Goal: Book appointment/travel/reservation

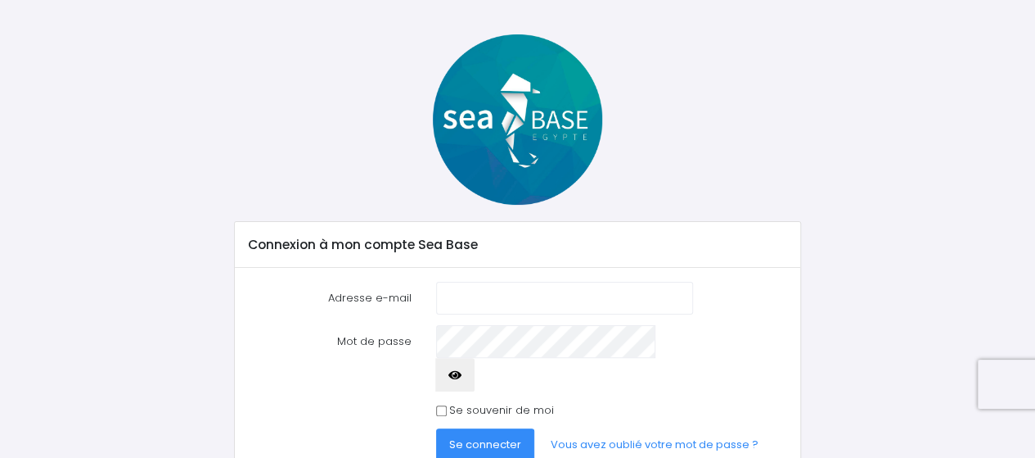
scroll to position [96, 0]
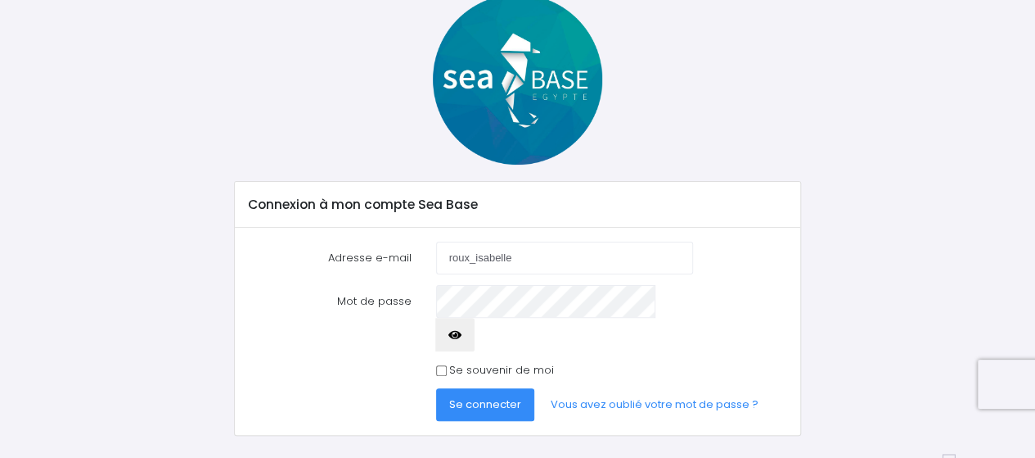
type input "roux_isabelle68@orange.fr"
click at [467, 396] on span "Se connecter" at bounding box center [485, 404] width 72 height 16
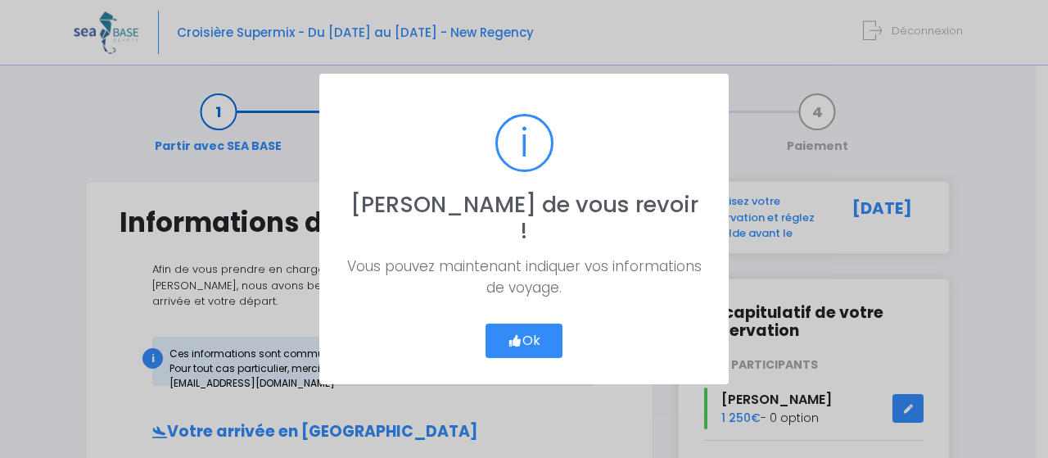
click at [536, 333] on button "Ok" at bounding box center [523, 340] width 77 height 34
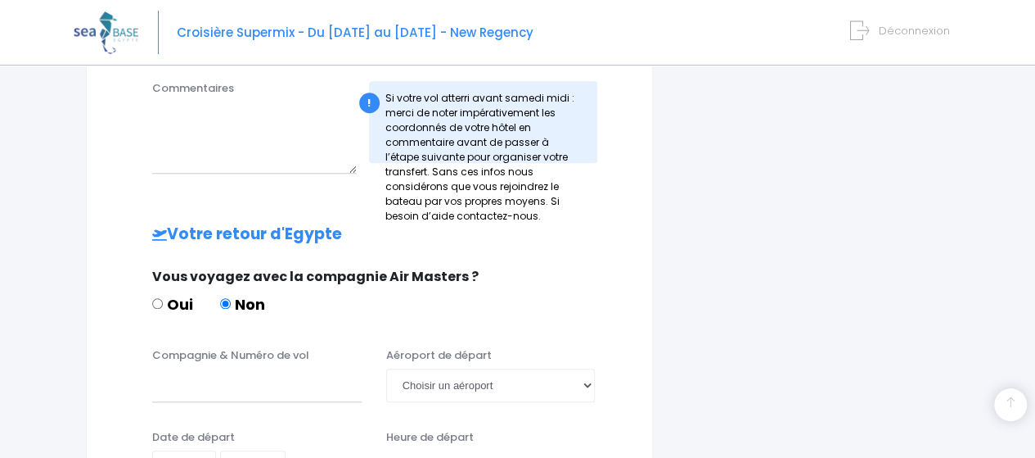
scroll to position [655, 0]
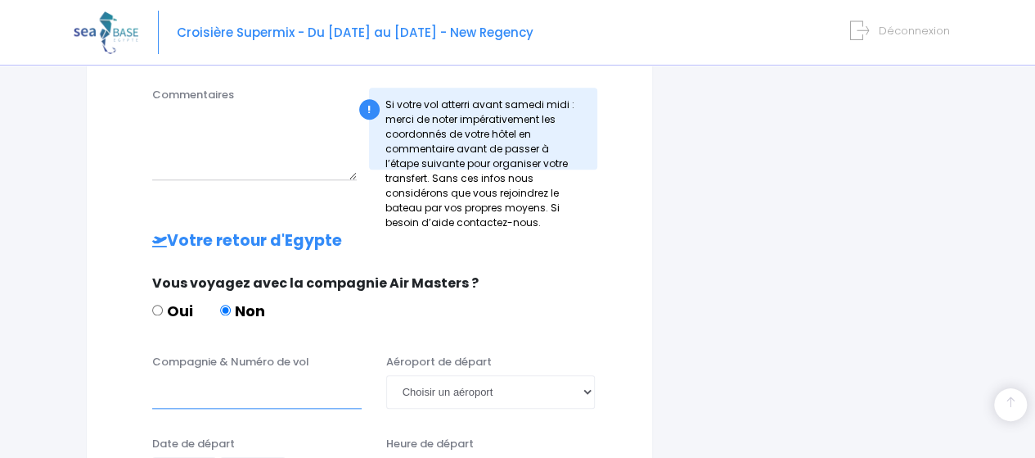
click at [246, 375] on input "Compagnie & Numéro de vol" at bounding box center [257, 391] width 210 height 33
type input "Easy Jet"
drag, startPoint x: 225, startPoint y: 336, endPoint x: 148, endPoint y: 335, distance: 77.0
click at [148, 354] on div "Compagnie & Numéro de vol Easy Jet" at bounding box center [257, 381] width 234 height 54
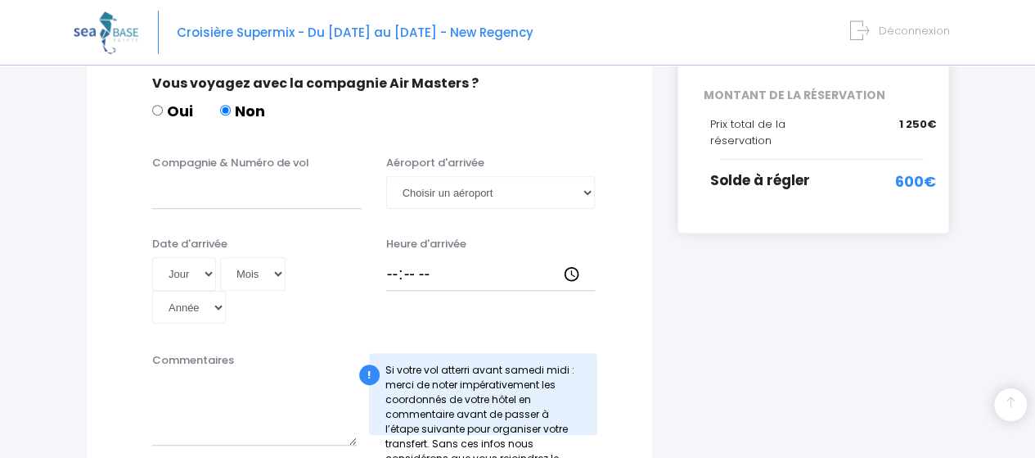
scroll to position [389, 0]
click at [508, 181] on select "Choisir un aéroport Hurghada Marsa Alam" at bounding box center [491, 193] width 210 height 33
select select "Hurghada"
click at [386, 177] on select "Choisir un aéroport Hurghada Marsa Alam" at bounding box center [491, 193] width 210 height 33
click at [224, 179] on input "Compagnie & Numéro de vol" at bounding box center [257, 193] width 210 height 33
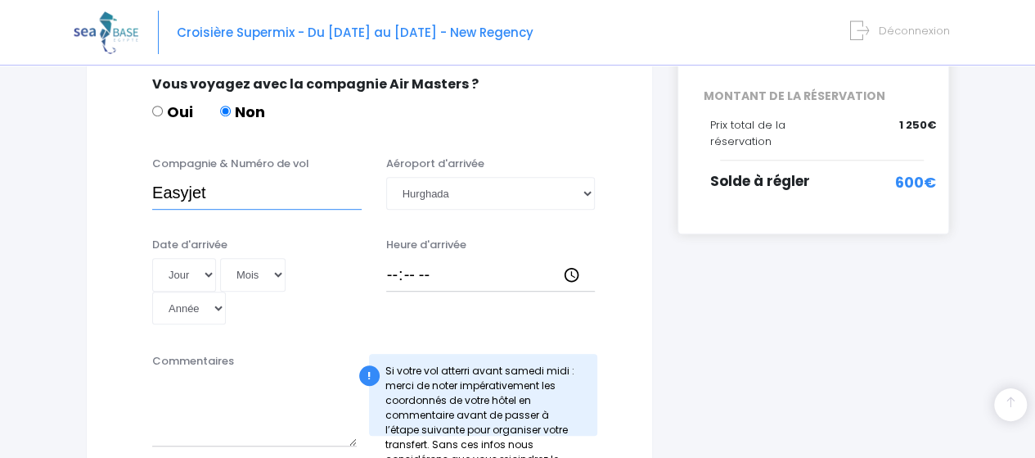
type input "Easyjet"
click at [208, 258] on select "Jour 01 02 03 04 05 06 07 08 09 10 11 12 13 14 15 16 17 18 19 20 21 22 23 24 25…" at bounding box center [184, 274] width 64 height 33
select select "15"
click at [152, 258] on select "Jour 01 02 03 04 05 06 07 08 09 10 11 12 13 14 15 16 17 18 19 20 21 22 23 24 25…" at bounding box center [184, 274] width 64 height 33
click at [275, 259] on select "Mois 01 02 03 04 05 06 07 08 09 10 11 12" at bounding box center [252, 274] width 65 height 33
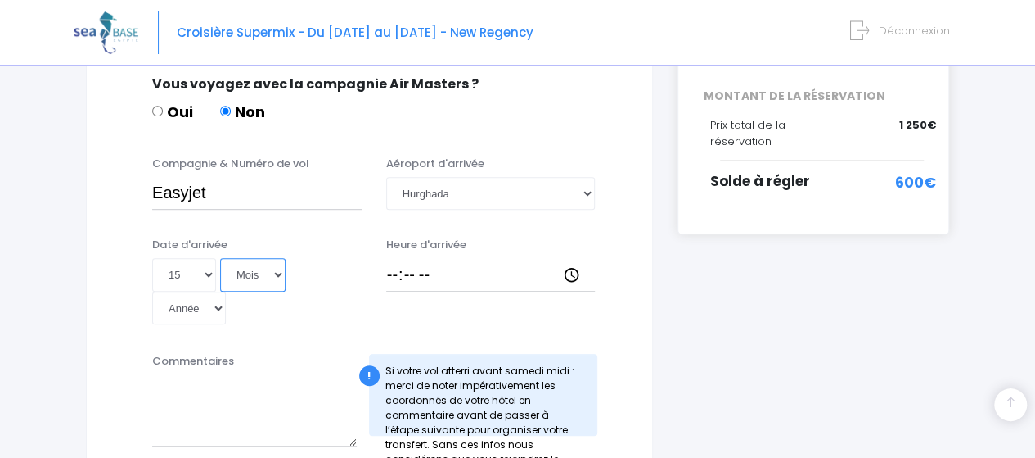
select select "11"
click at [220, 258] on select "Mois 01 02 03 04 05 06 07 08 09 10 11 12" at bounding box center [252, 274] width 65 height 33
click at [226, 291] on select "Année 2045 2044 2043 2042 2041 2040 2039 2038 2037 2036 2035 2034 2033 2032 203…" at bounding box center [189, 307] width 74 height 33
select select "2025"
click at [226, 291] on select "Année 2045 2044 2043 2042 2041 2040 2039 2038 2037 2036 2035 2034 2033 2032 203…" at bounding box center [189, 307] width 74 height 33
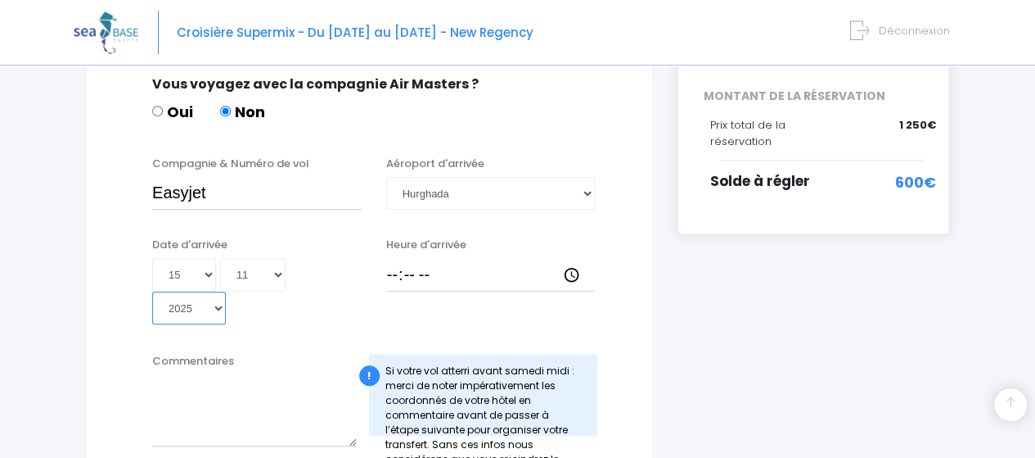
type input "2025-11-15"
click at [401, 258] on input "Heure d'arrivée" at bounding box center [491, 274] width 210 height 33
type input "16:20"
click at [272, 375] on textarea "Commentaires" at bounding box center [254, 410] width 205 height 72
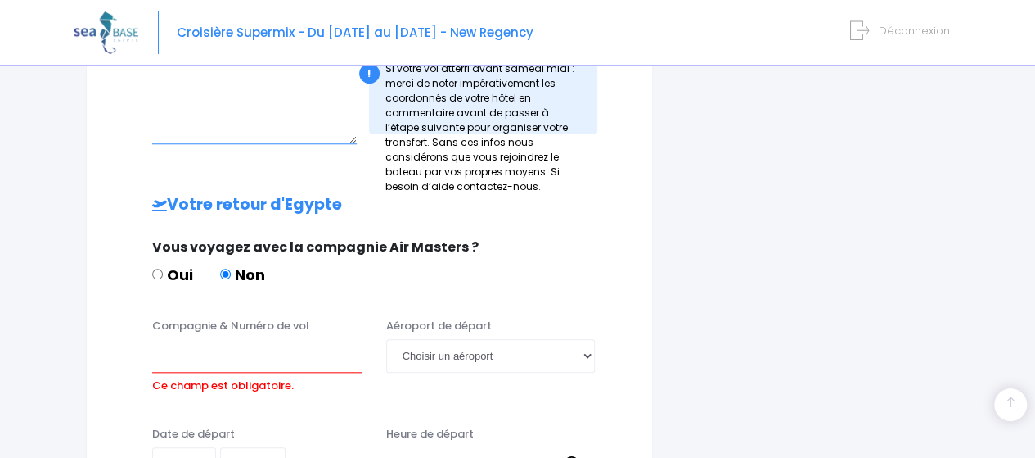
scroll to position [716, 0]
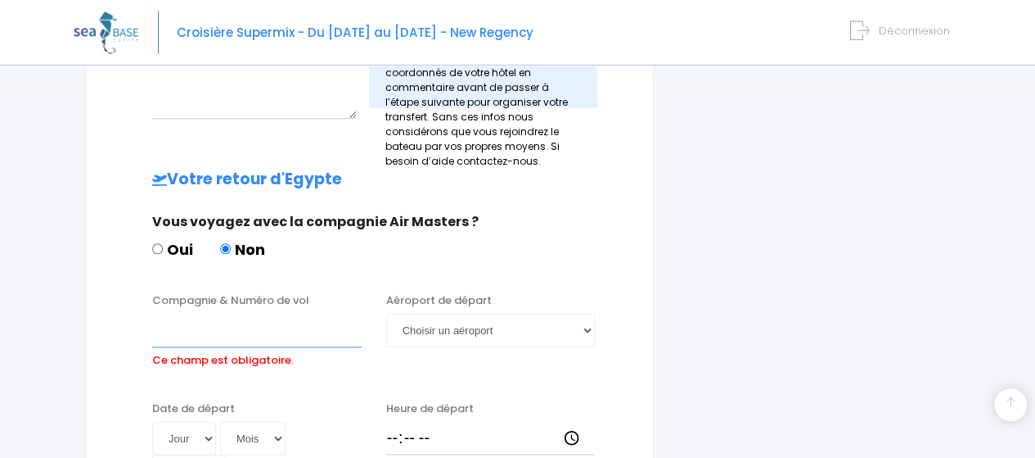
click at [204, 313] on input "Compagnie & Numéro de vol" at bounding box center [257, 329] width 210 height 33
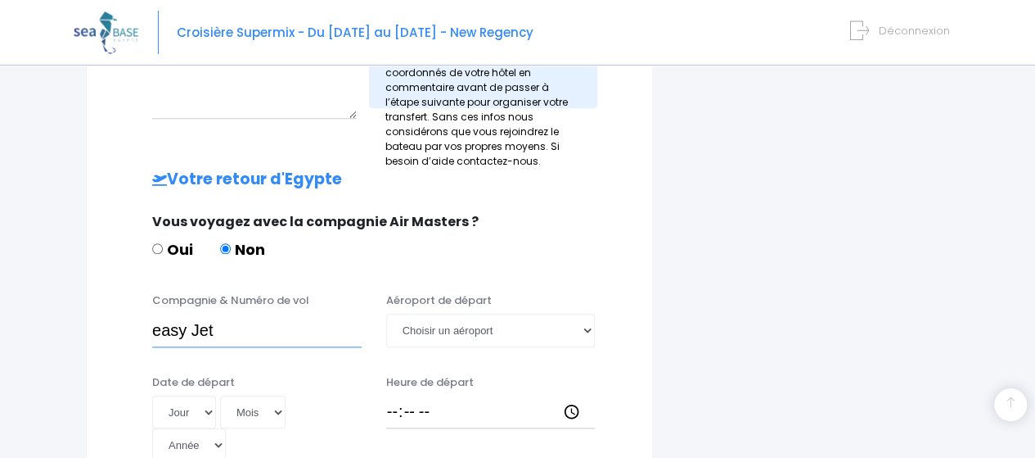
click at [193, 313] on input "easy Jet" at bounding box center [257, 329] width 210 height 33
click at [165, 313] on input "easy Jet" at bounding box center [257, 329] width 210 height 33
click at [196, 313] on input "Easy Jet" at bounding box center [257, 329] width 210 height 33
type input "Easyjet"
click at [494, 313] on select "Choisir un aéroport Hurghada Marsa Alam" at bounding box center [491, 329] width 210 height 33
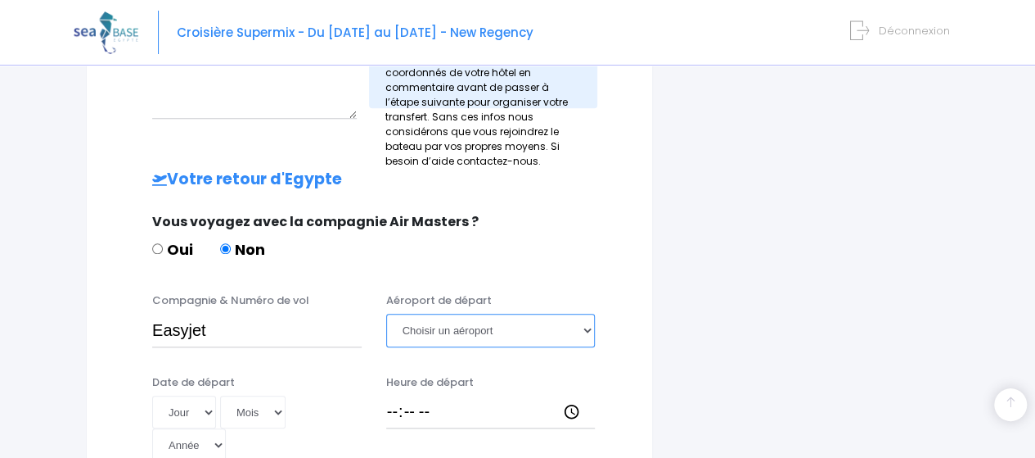
select select "Hurghada"
click at [386, 313] on select "Choisir un aéroport Hurghada Marsa Alam" at bounding box center [491, 329] width 210 height 33
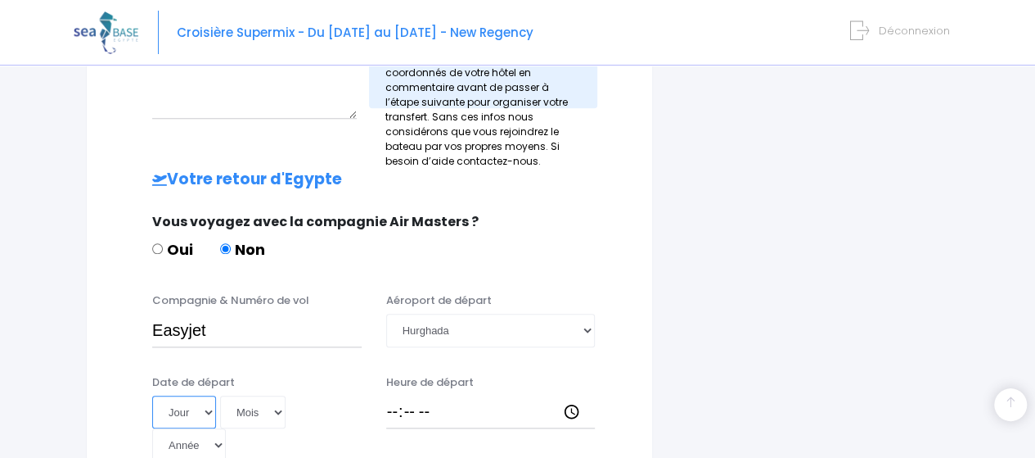
click at [208, 395] on select "Jour 01 02 03 04 05 06 07 08 09 10 11 12 13 14 15 16 17 18 19 20 21 22 23 24 25…" at bounding box center [184, 411] width 64 height 33
select select "22"
click at [152, 395] on select "Jour 01 02 03 04 05 06 07 08 09 10 11 12 13 14 15 16 17 18 19 20 21 22 23 24 25…" at bounding box center [184, 411] width 64 height 33
click at [269, 395] on select "Mois 01 02 03 04 05 06 07 08 09 10 11 12" at bounding box center [252, 411] width 65 height 33
select select "11"
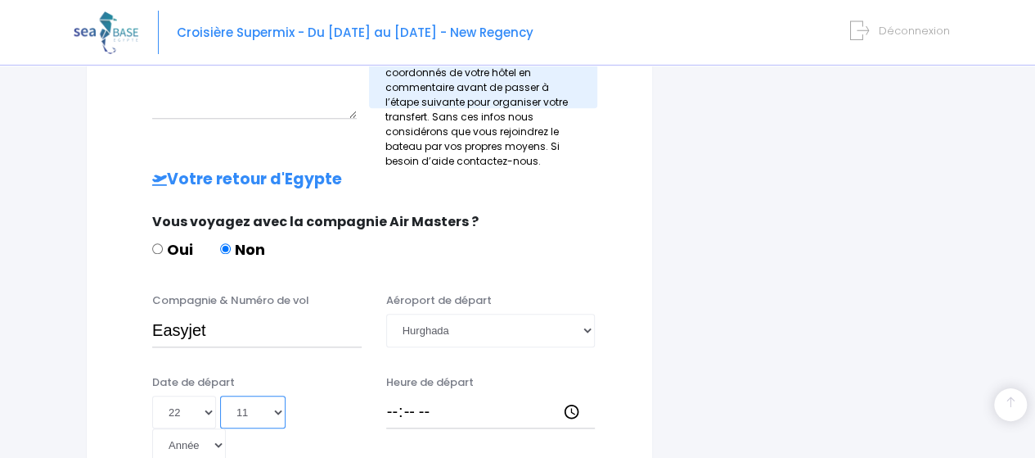
click at [220, 395] on select "Mois 01 02 03 04 05 06 07 08 09 10 11 12" at bounding box center [252, 411] width 65 height 33
click at [226, 428] on select "Année 2045 2044 2043 2042 2041 2040 2039 2038 2037 2036 2035 2034 2033 2032 203…" at bounding box center [189, 444] width 74 height 33
select select "2025"
click at [226, 428] on select "Année 2045 2044 2043 2042 2041 2040 2039 2038 2037 2036 2035 2034 2033 2032 203…" at bounding box center [189, 444] width 74 height 33
type input "2025-11-22"
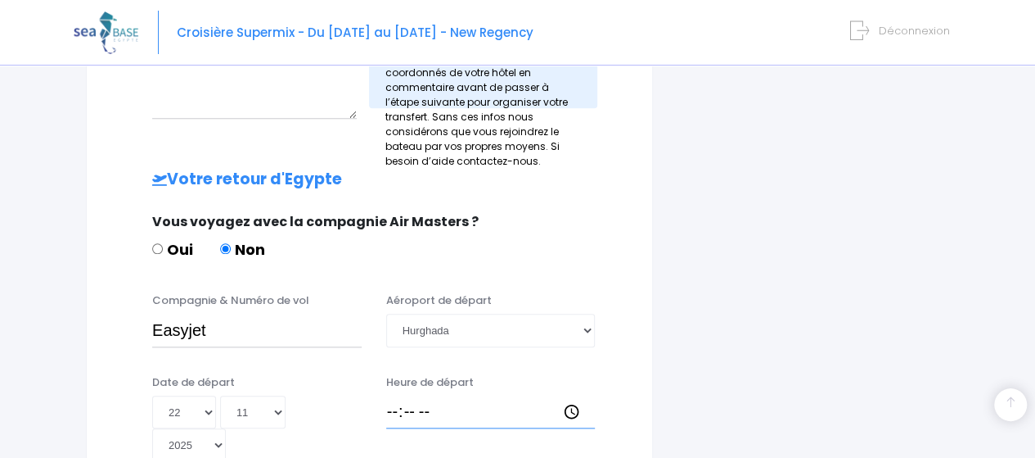
click at [401, 395] on input "Heure de départ" at bounding box center [491, 411] width 210 height 33
click at [572, 395] on input "Heure de départ" at bounding box center [491, 411] width 210 height 33
type input "17:05"
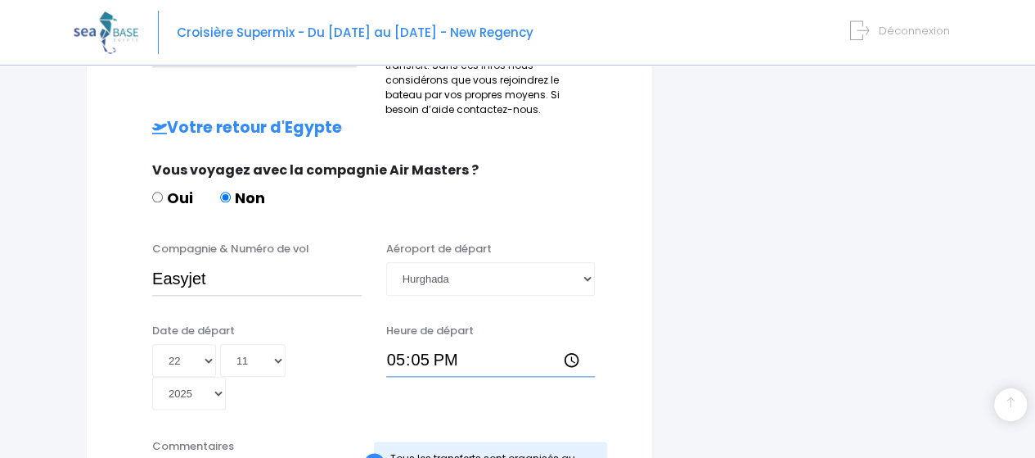
scroll to position [798, 0]
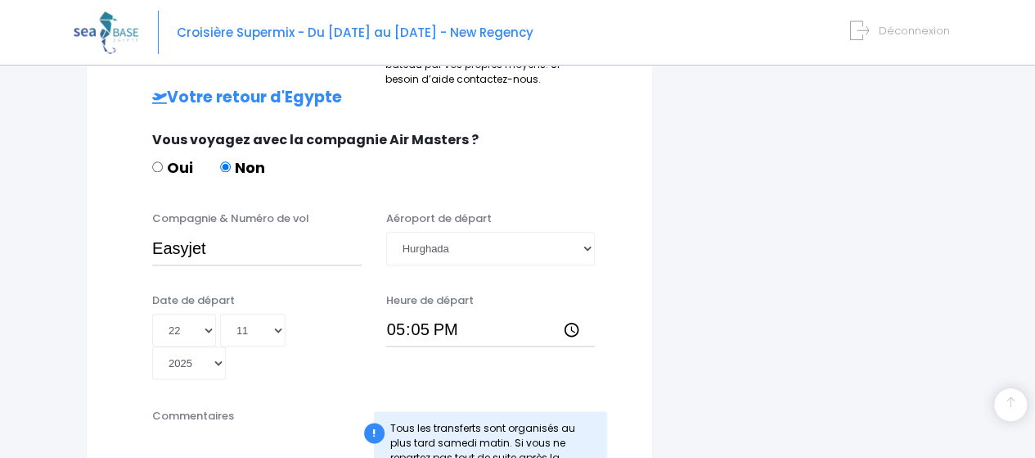
click at [291, 429] on textarea "Commentaires" at bounding box center [257, 465] width 210 height 72
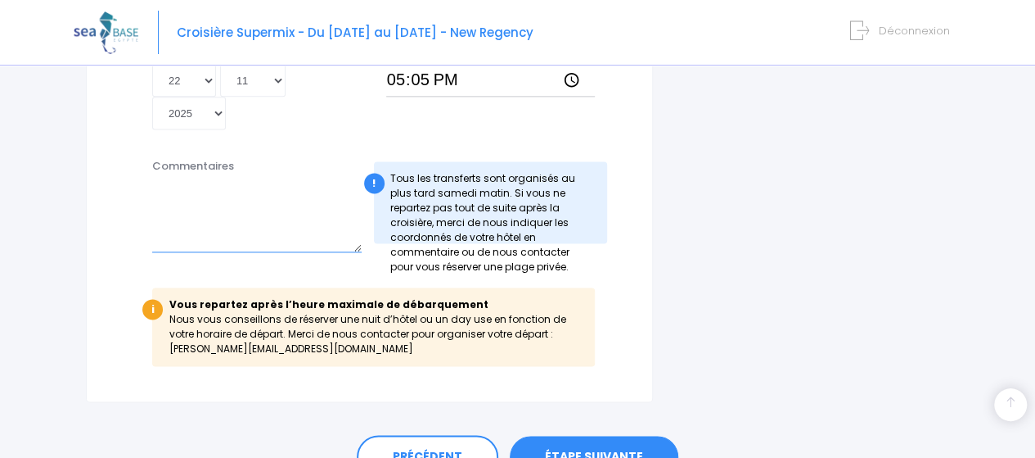
scroll to position [1049, 0]
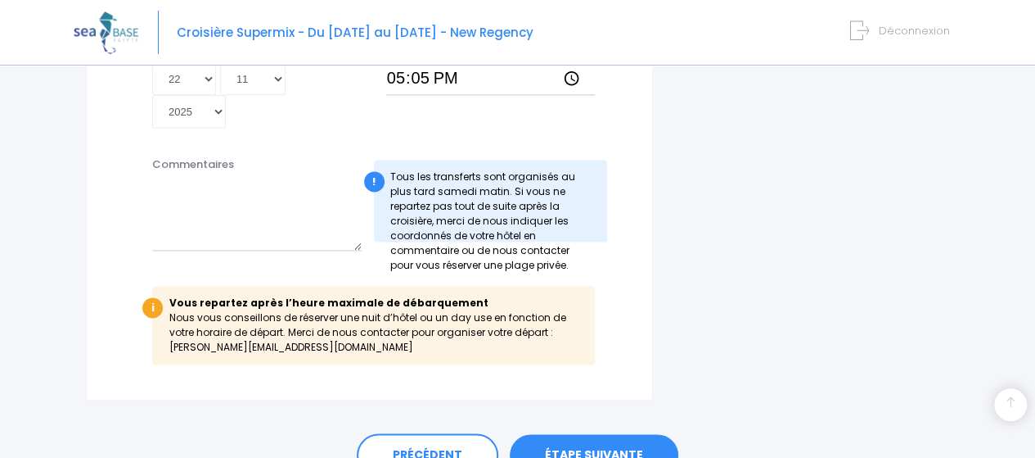
click at [595, 434] on link "ÉTAPE SUIVANTE" at bounding box center [594, 455] width 169 height 43
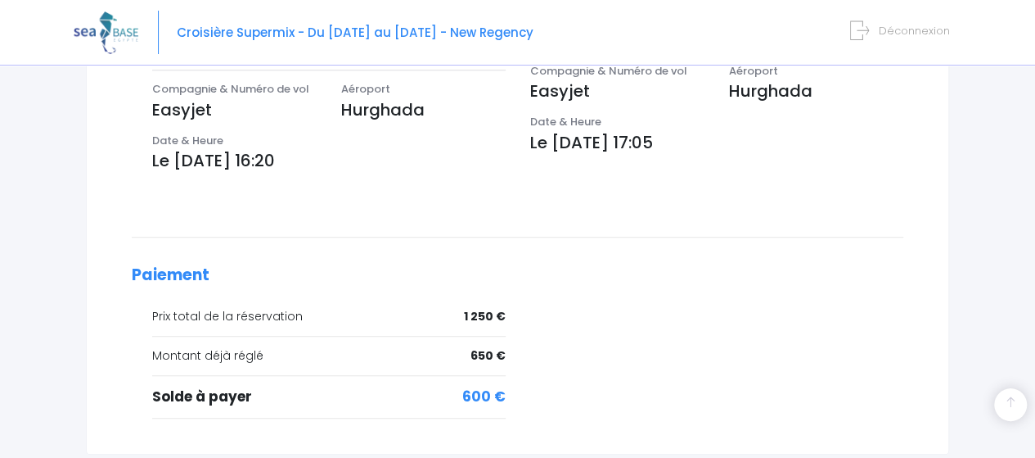
scroll to position [655, 0]
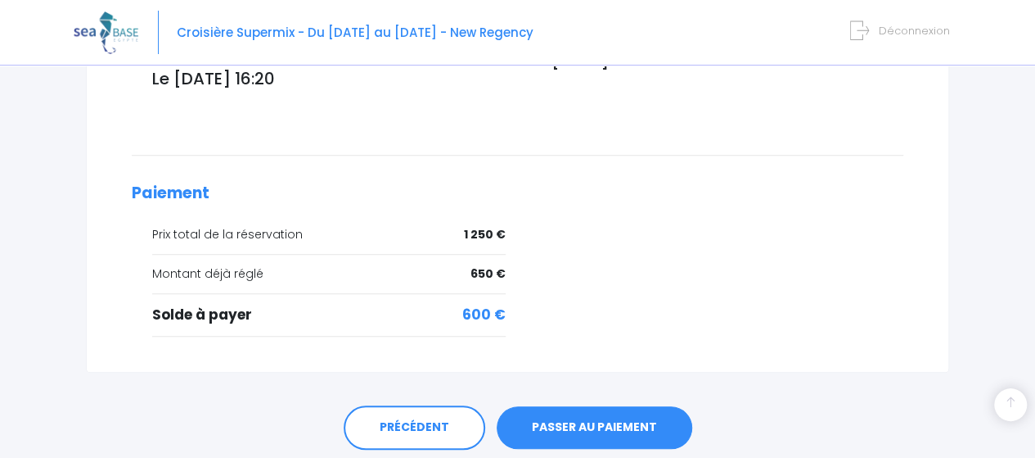
click at [608, 412] on link "PASSER AU PAIEMENT" at bounding box center [595, 427] width 196 height 43
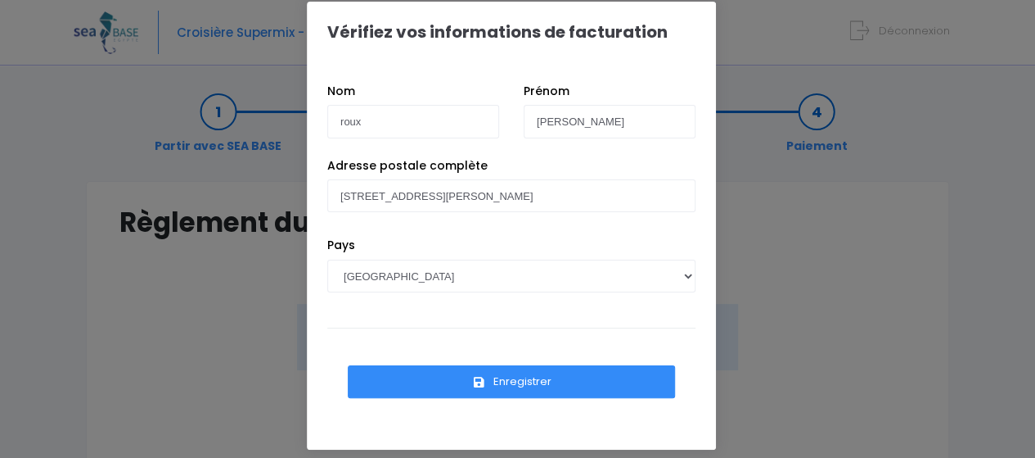
scroll to position [27, 0]
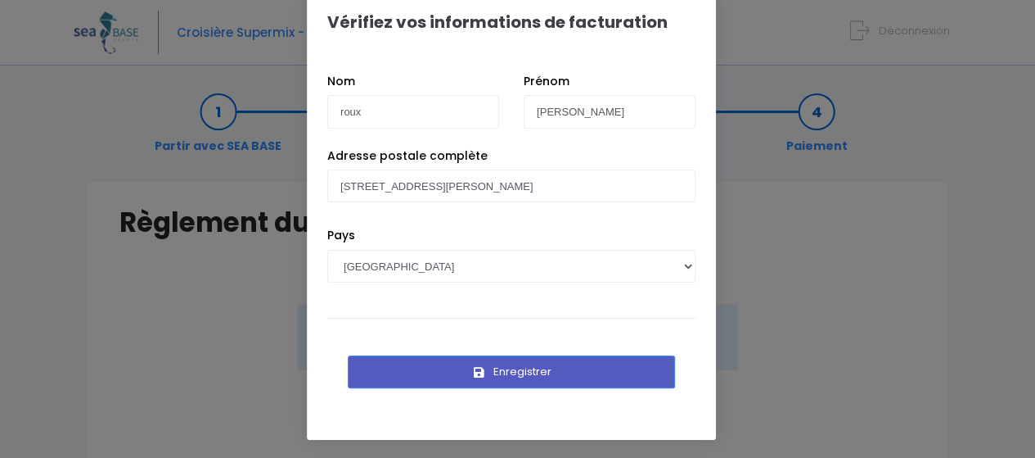
drag, startPoint x: 506, startPoint y: 374, endPoint x: 462, endPoint y: 208, distance: 171.7
click at [474, 210] on form "Nom roux Prénom isabelle Adresse postale complète 2 rue Jean Mace Pays AFGHANIS…" at bounding box center [511, 241] width 368 height 336
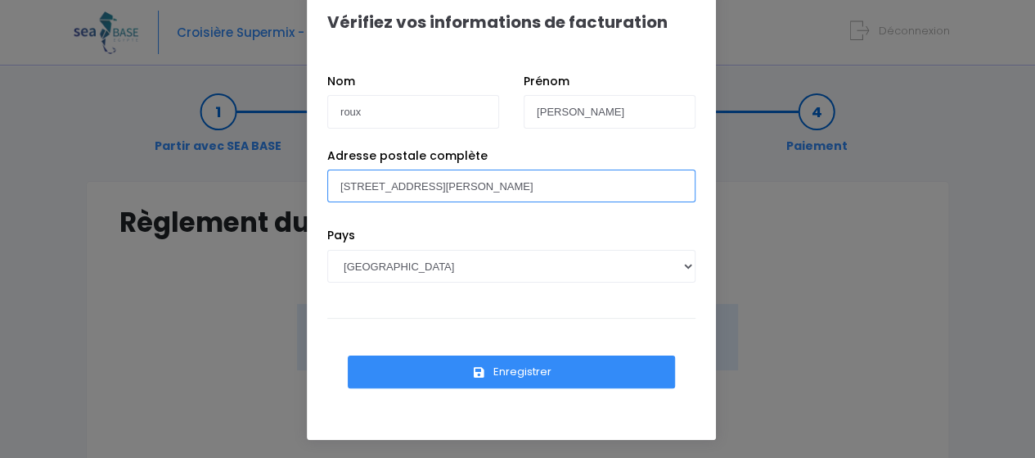
click at [450, 183] on input "2 rue Jean Mace" at bounding box center [511, 185] width 368 height 33
type input "[STREET_ADDRESS][PERSON_NAME]"
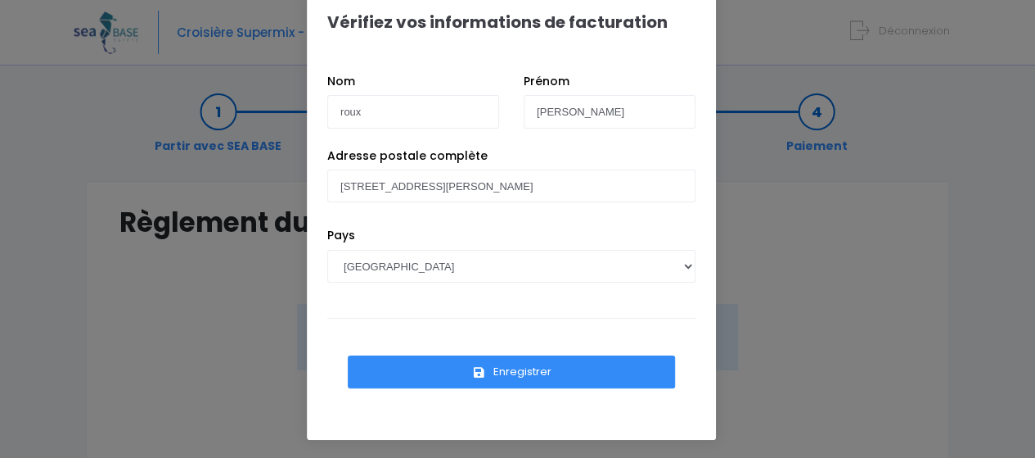
click at [511, 369] on button "Enregistrer" at bounding box center [511, 371] width 327 height 33
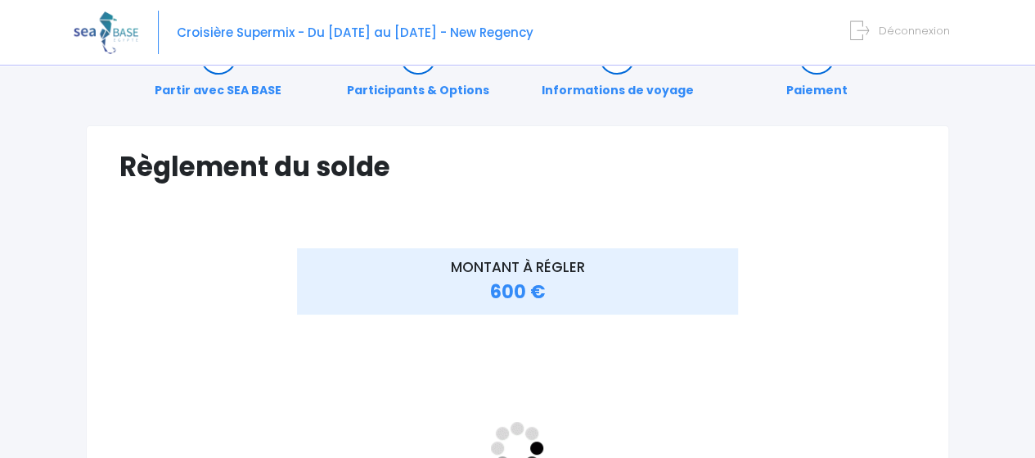
scroll to position [82, 0]
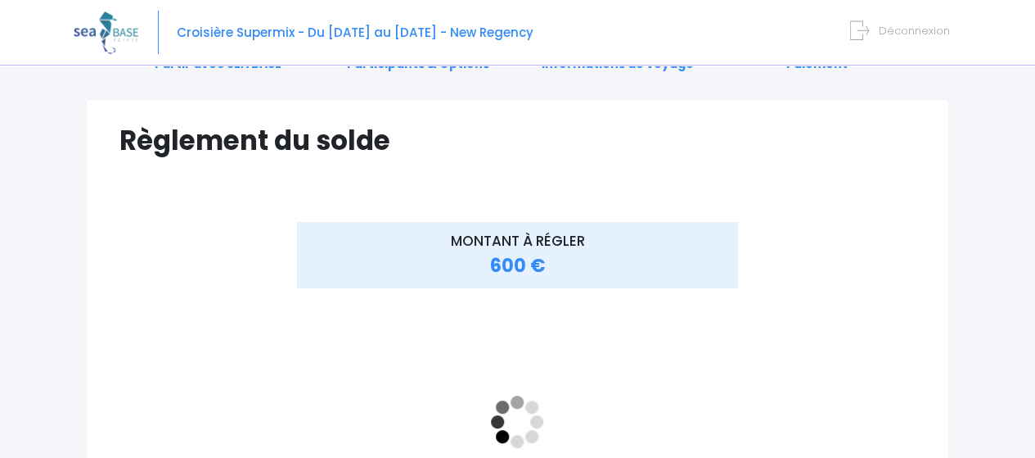
click at [796, 395] on div "MONTANT À RÉGLER 600 €" at bounding box center [518, 443] width 796 height 443
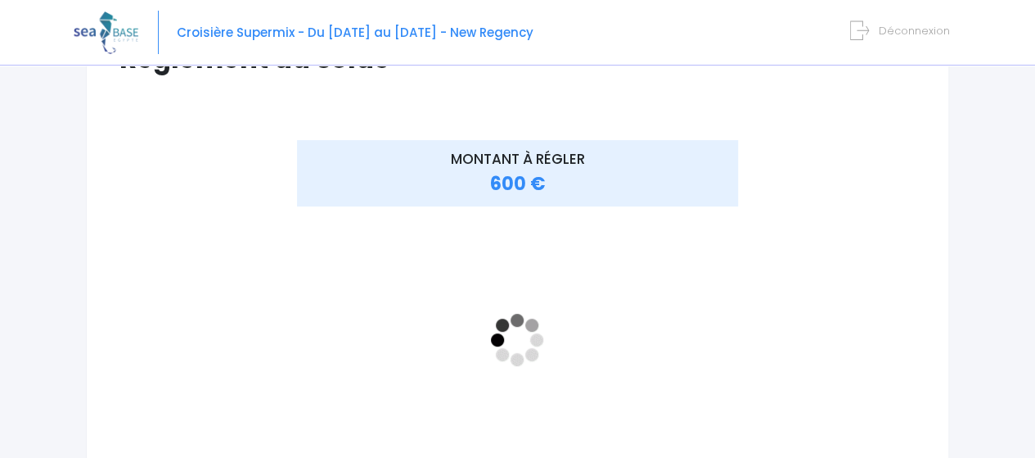
scroll to position [246, 0]
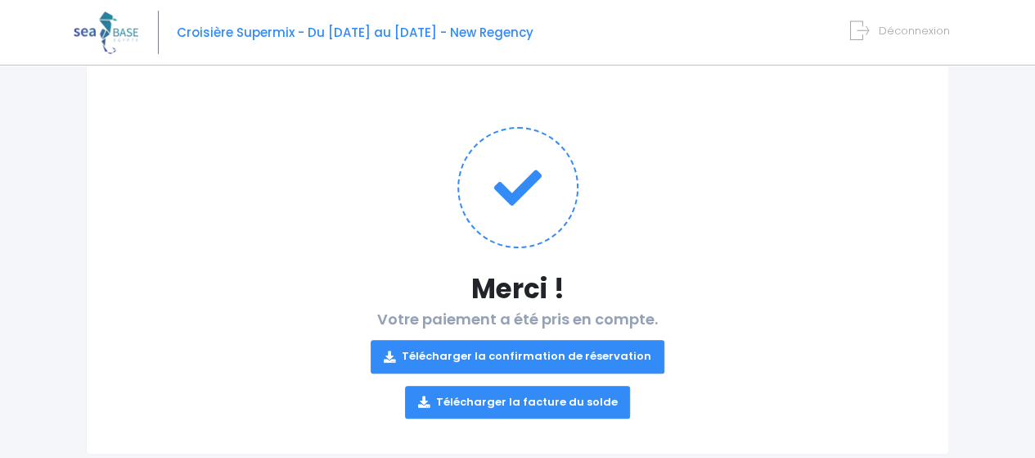
scroll to position [156, 0]
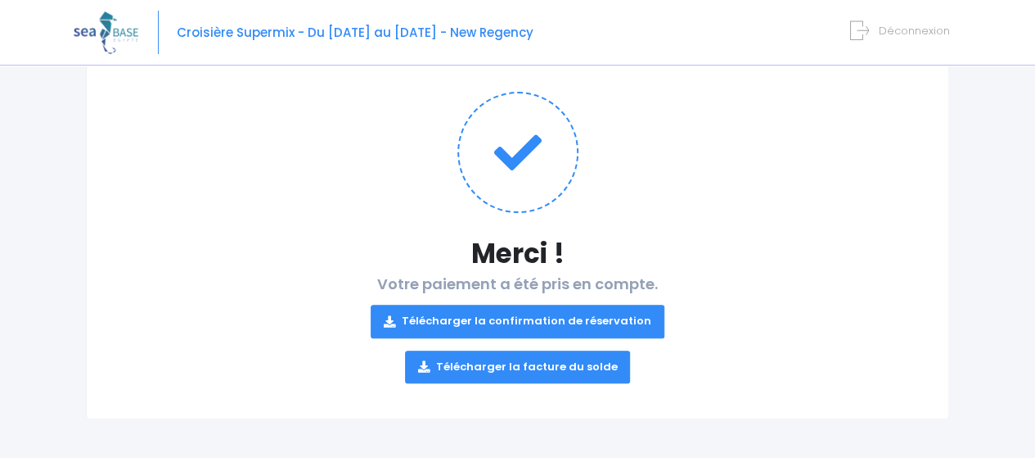
click at [506, 327] on link "Télécharger la confirmation de réservation" at bounding box center [518, 320] width 294 height 33
click at [498, 374] on link "Télécharger la facture du solde" at bounding box center [518, 366] width 226 height 33
click at [906, 32] on span "Déconnexion" at bounding box center [914, 31] width 71 height 16
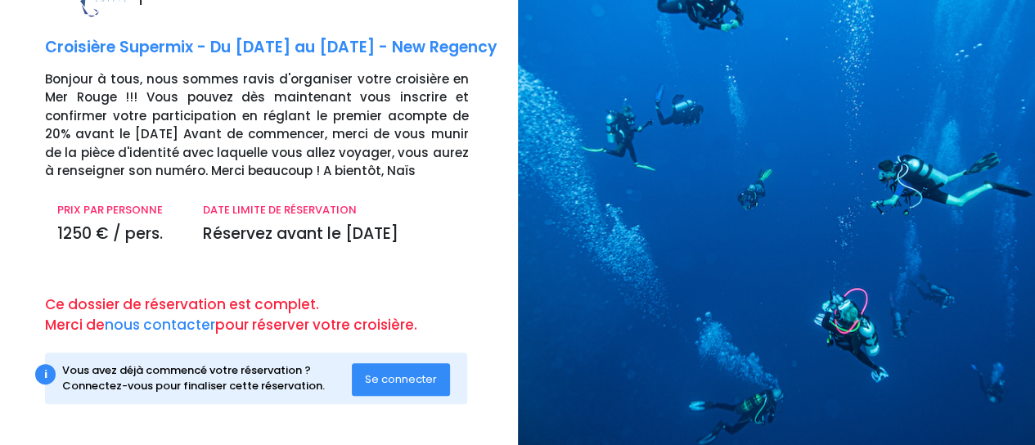
scroll to position [78, 0]
